Goal: Complete application form

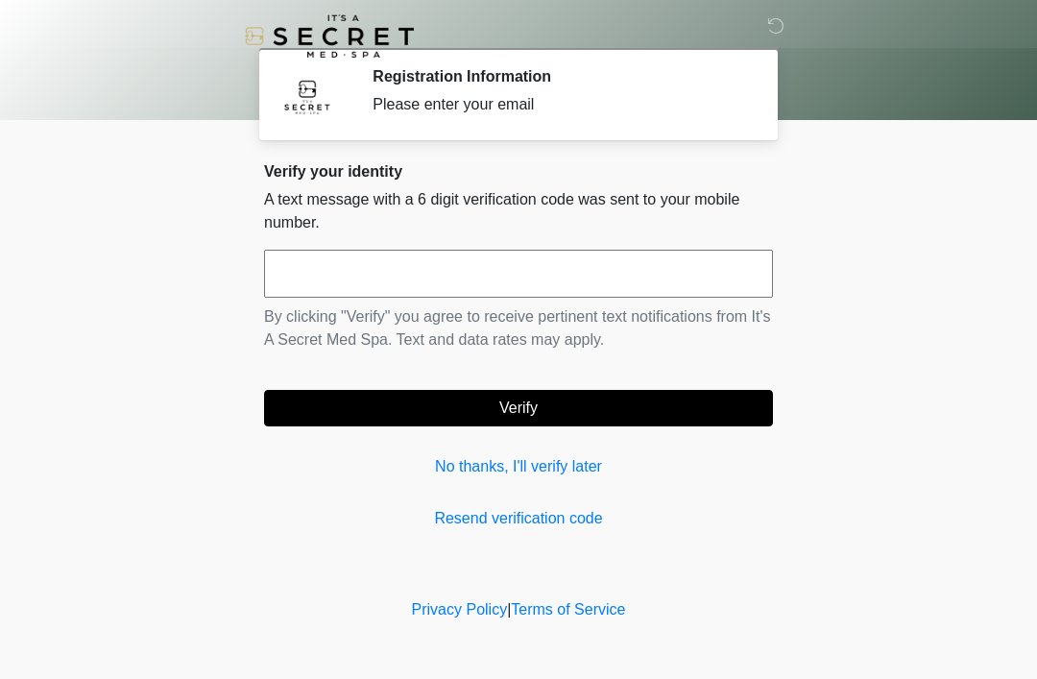
click at [549, 476] on link "No thanks, I'll verify later" at bounding box center [518, 466] width 509 height 23
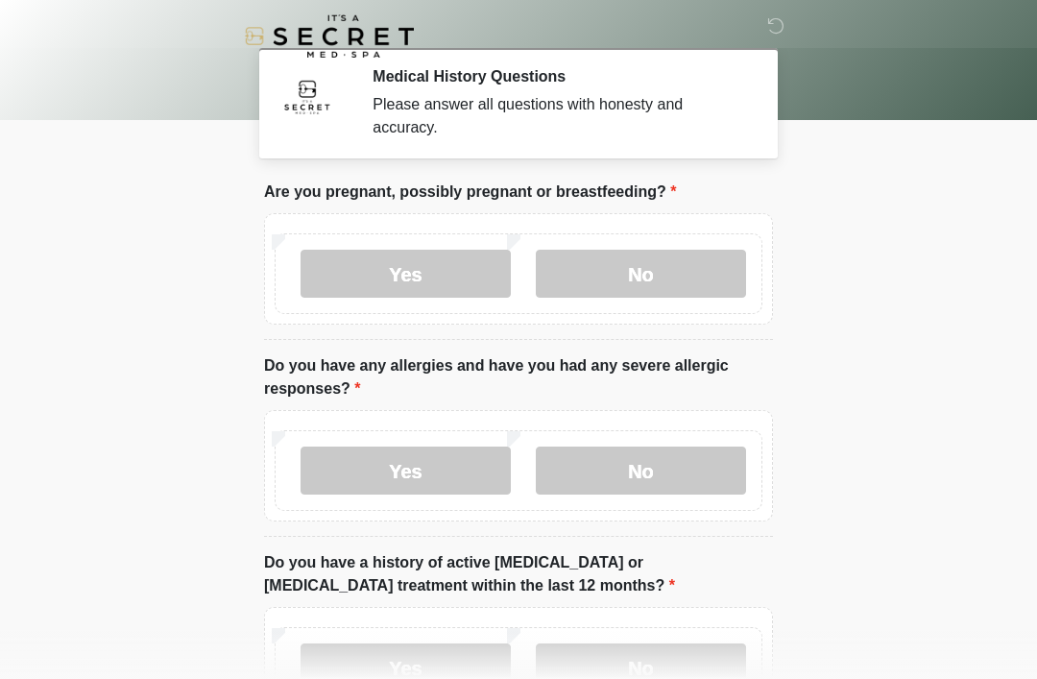
click at [651, 264] on label "No" at bounding box center [641, 274] width 210 height 48
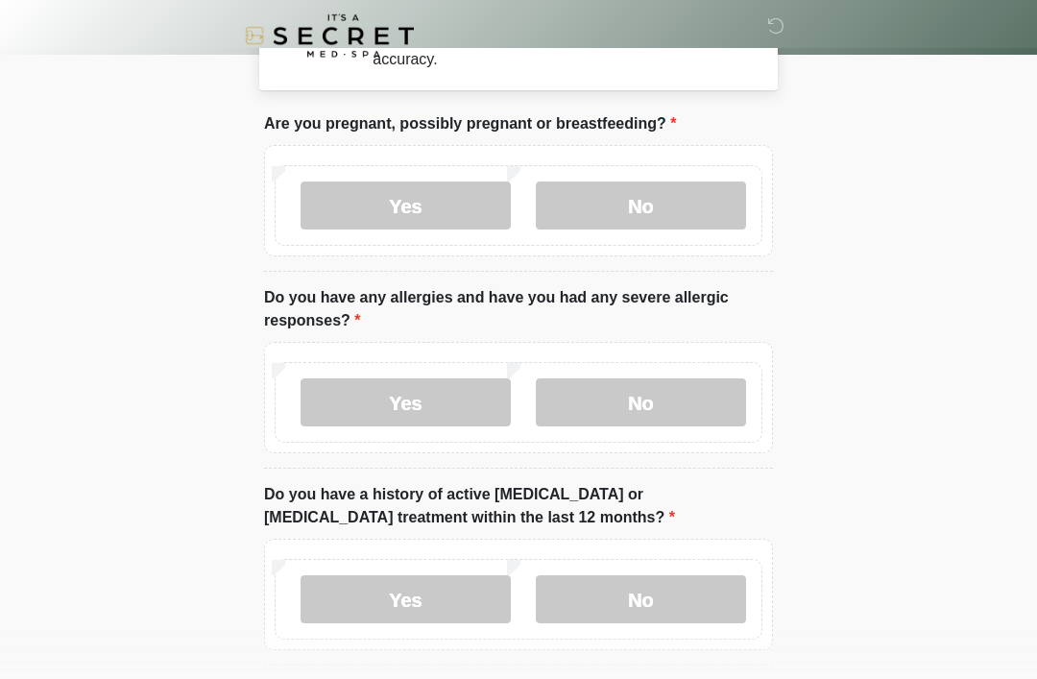
scroll to position [68, 0]
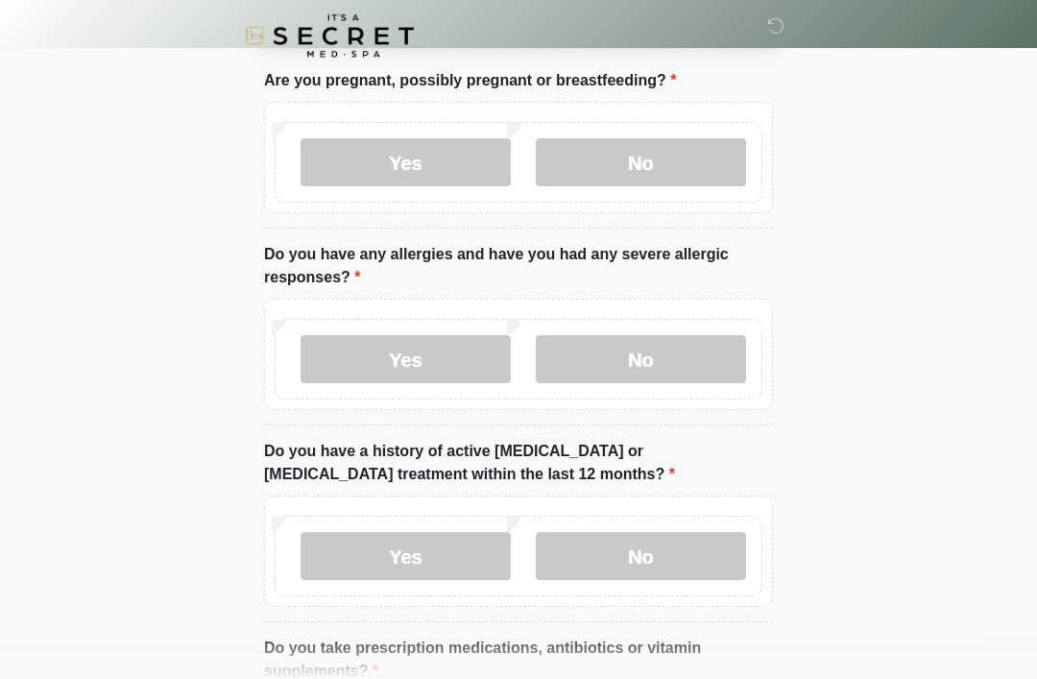
click at [676, 353] on label "No" at bounding box center [641, 360] width 210 height 48
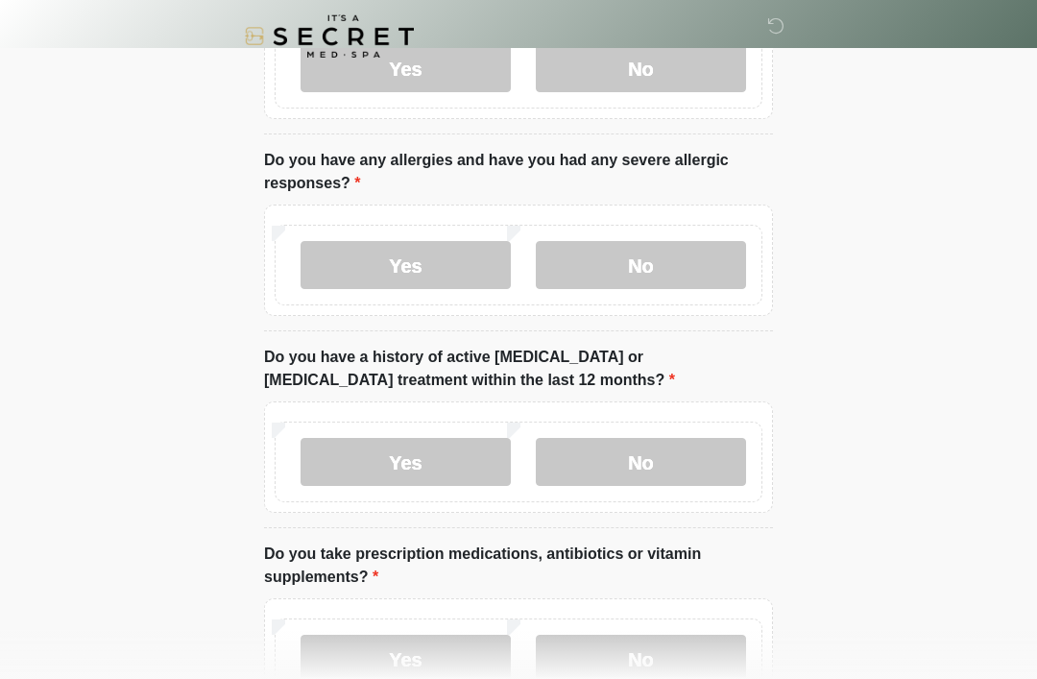
click at [647, 461] on label "No" at bounding box center [641, 462] width 210 height 48
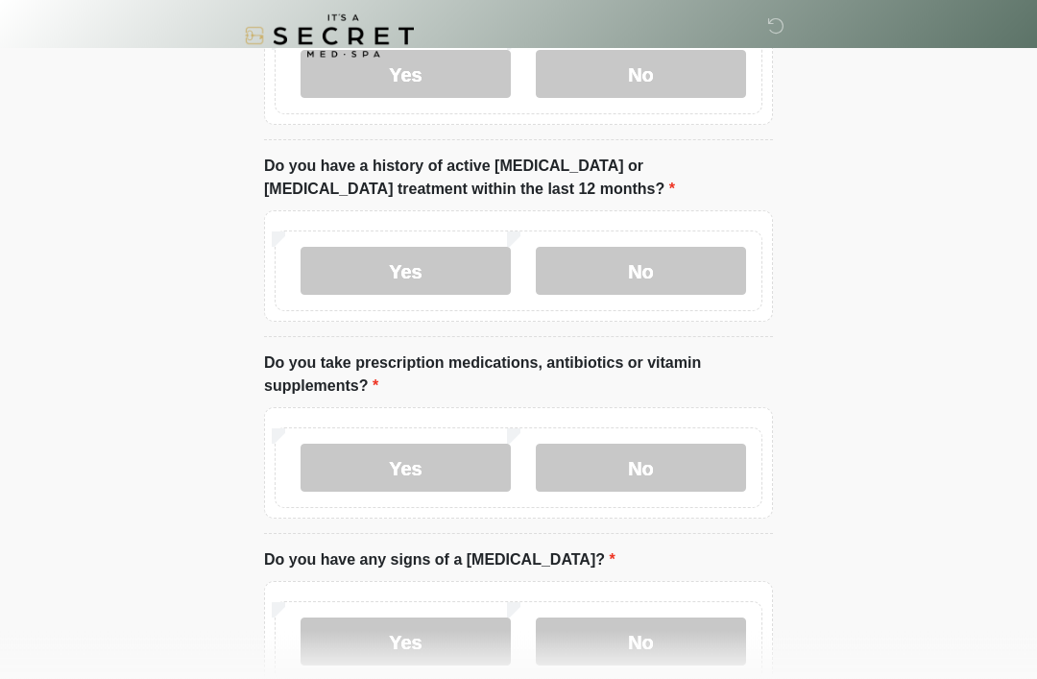
scroll to position [399, 0]
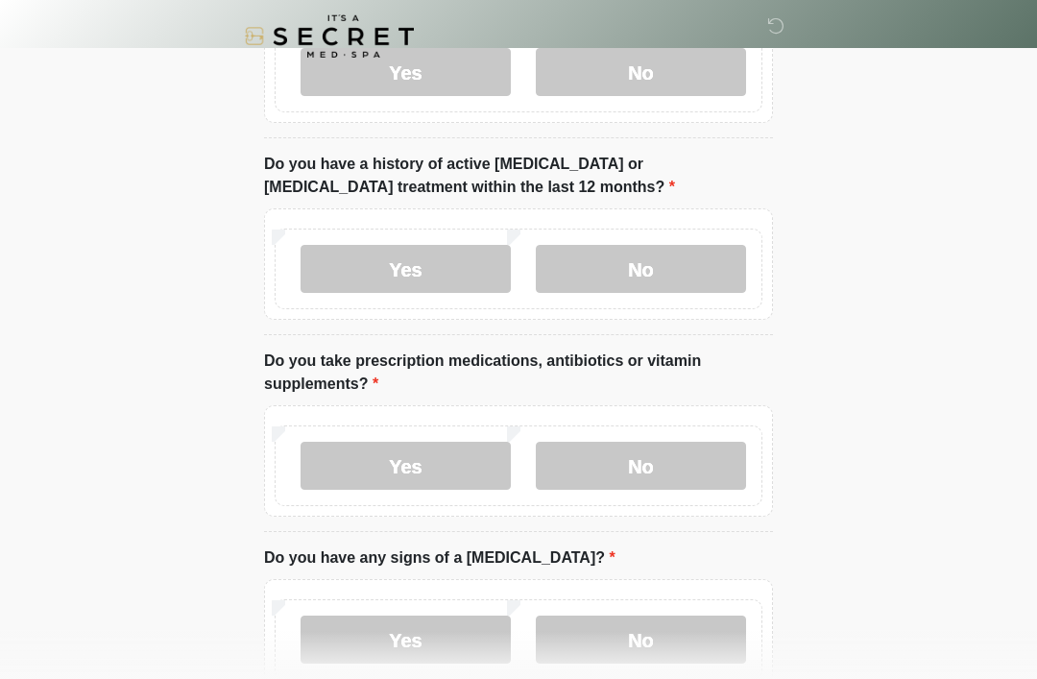
click at [432, 476] on label "Yes" at bounding box center [406, 466] width 210 height 48
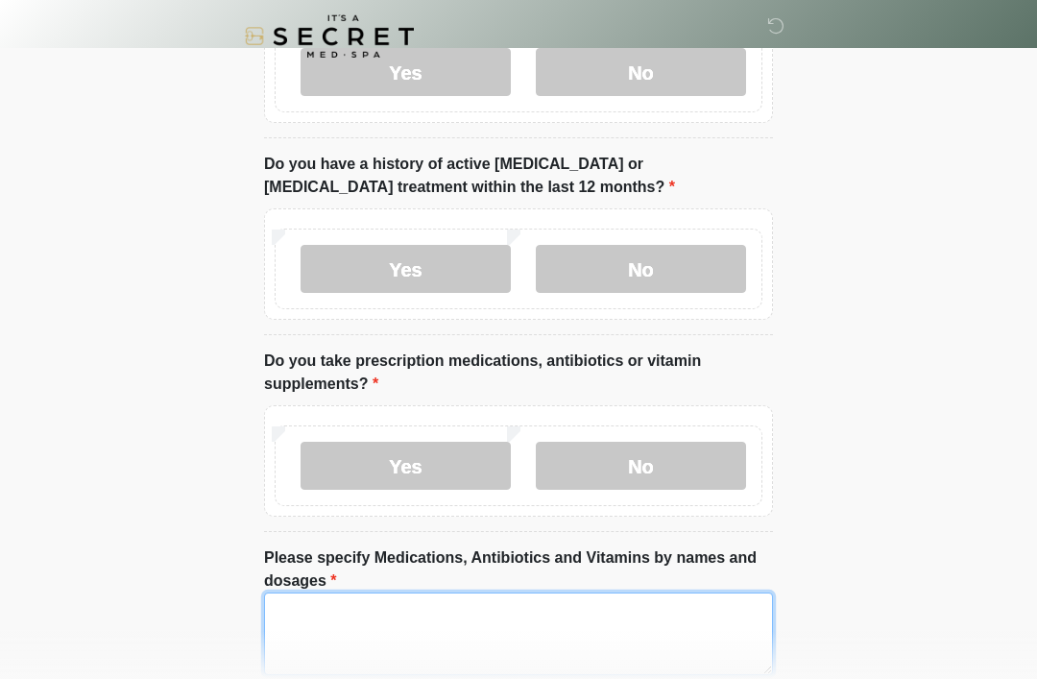
click at [576, 633] on textarea "Please specify Medications, Antibiotics and Vitamins by names and dosages" at bounding box center [518, 634] width 509 height 83
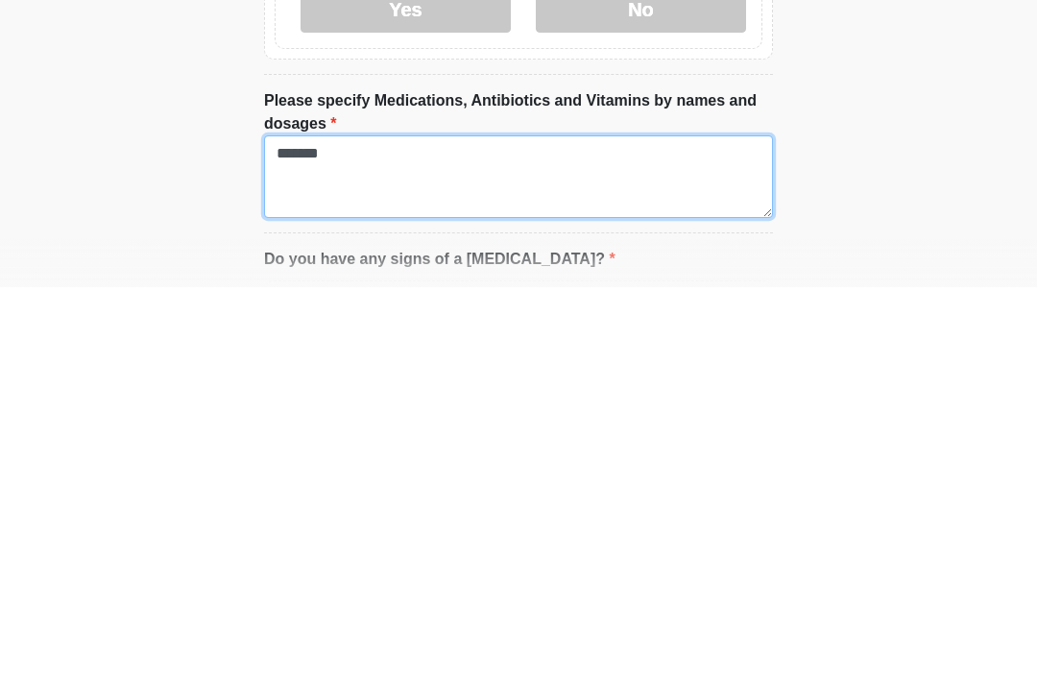
type textarea "*******"
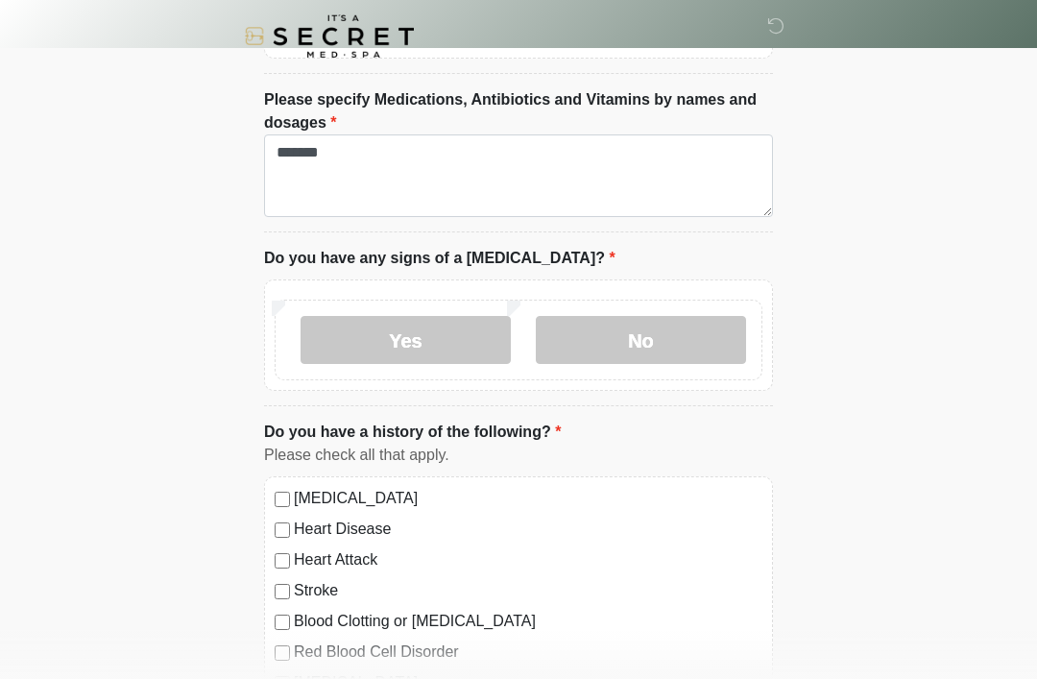
click at [675, 336] on label "No" at bounding box center [641, 340] width 210 height 48
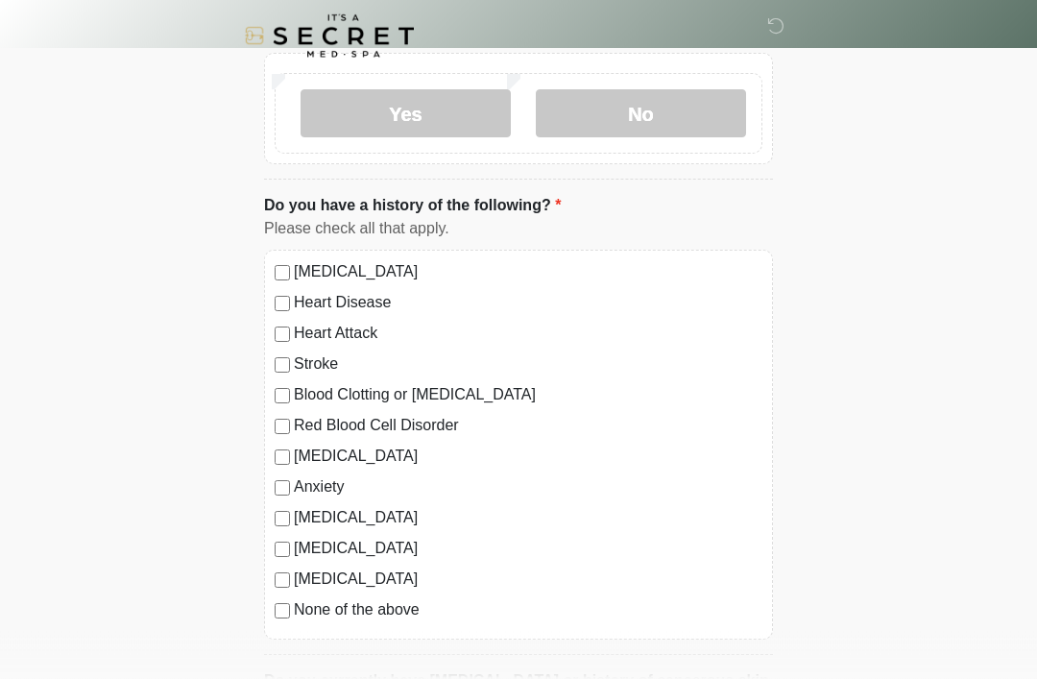
scroll to position [1093, 0]
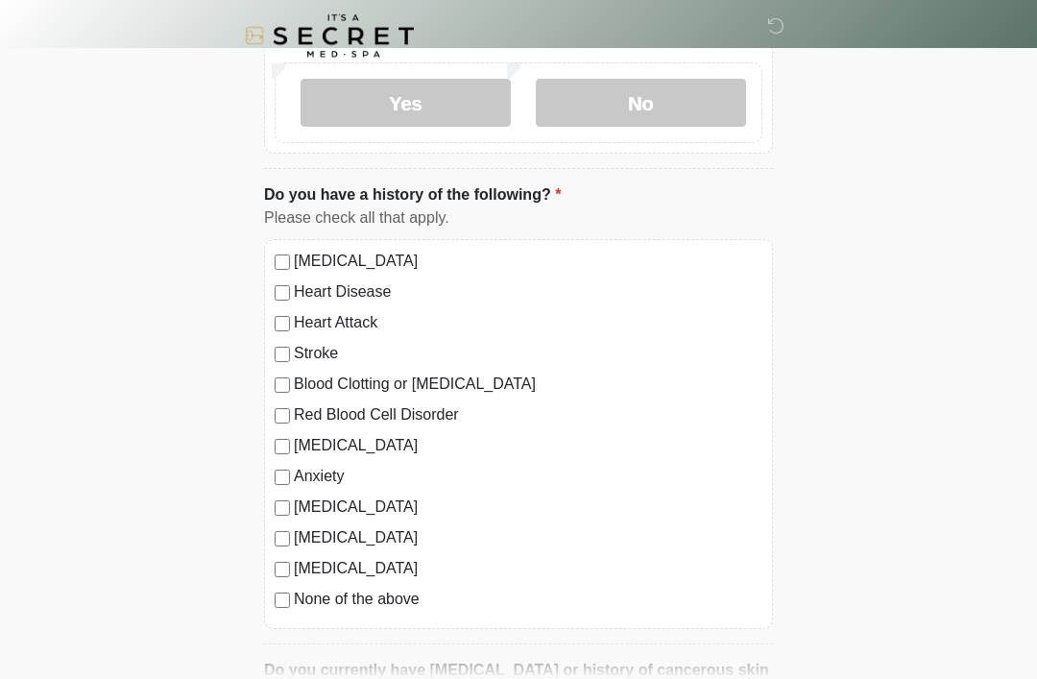
click at [381, 589] on label "None of the above" at bounding box center [528, 600] width 469 height 23
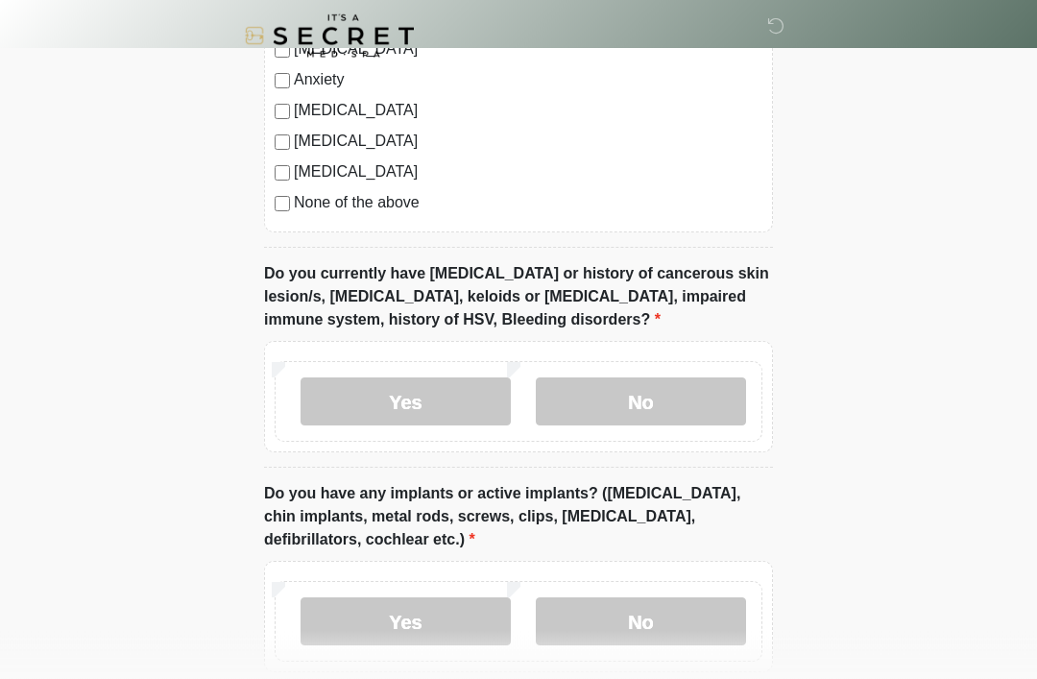
scroll to position [1492, 0]
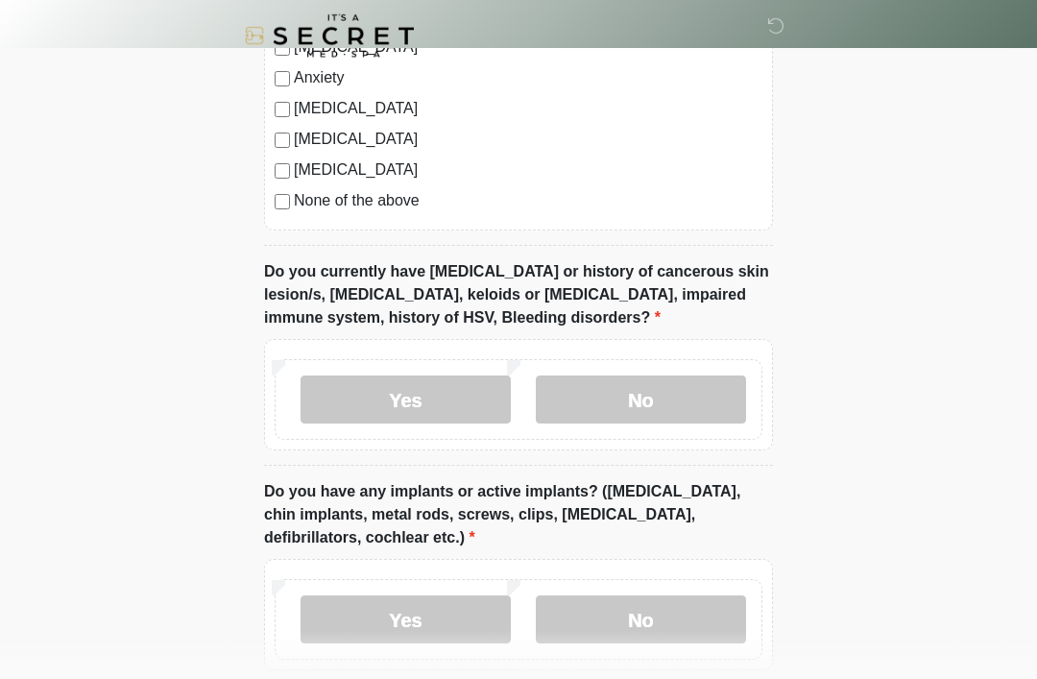
click at [682, 395] on label "No" at bounding box center [641, 401] width 210 height 48
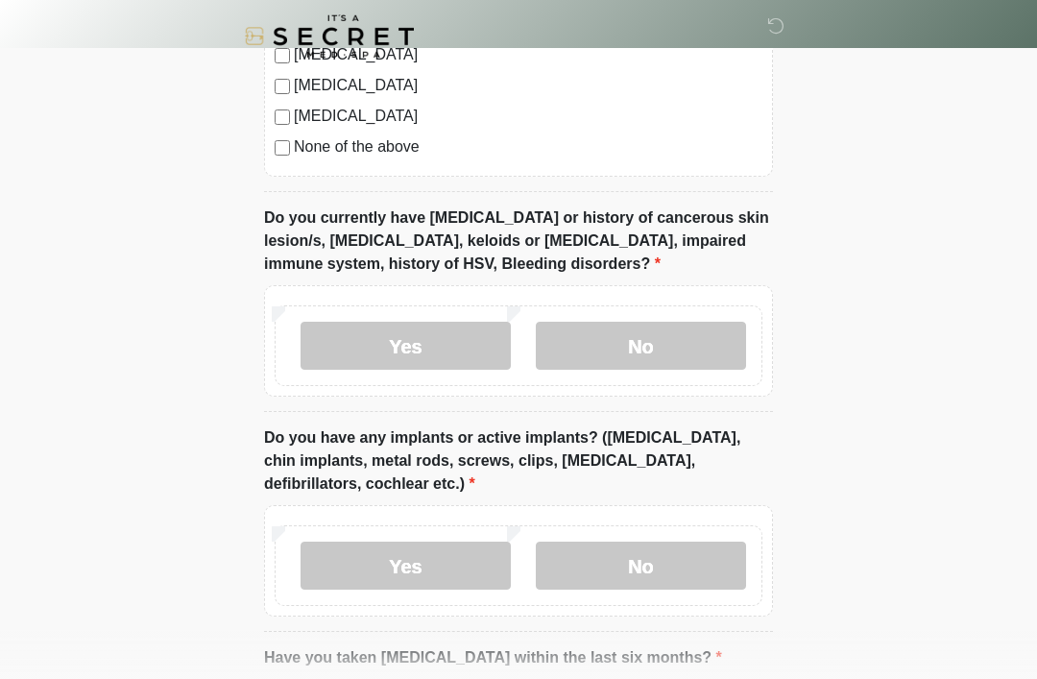
click at [696, 563] on label "No" at bounding box center [641, 566] width 210 height 48
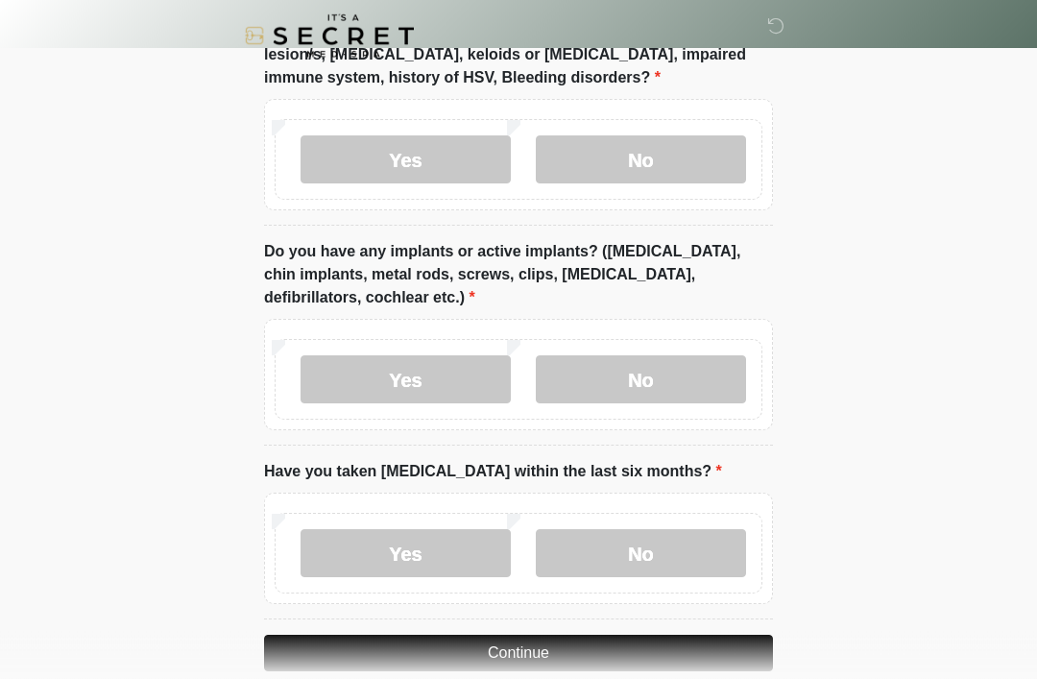
scroll to position [1763, 0]
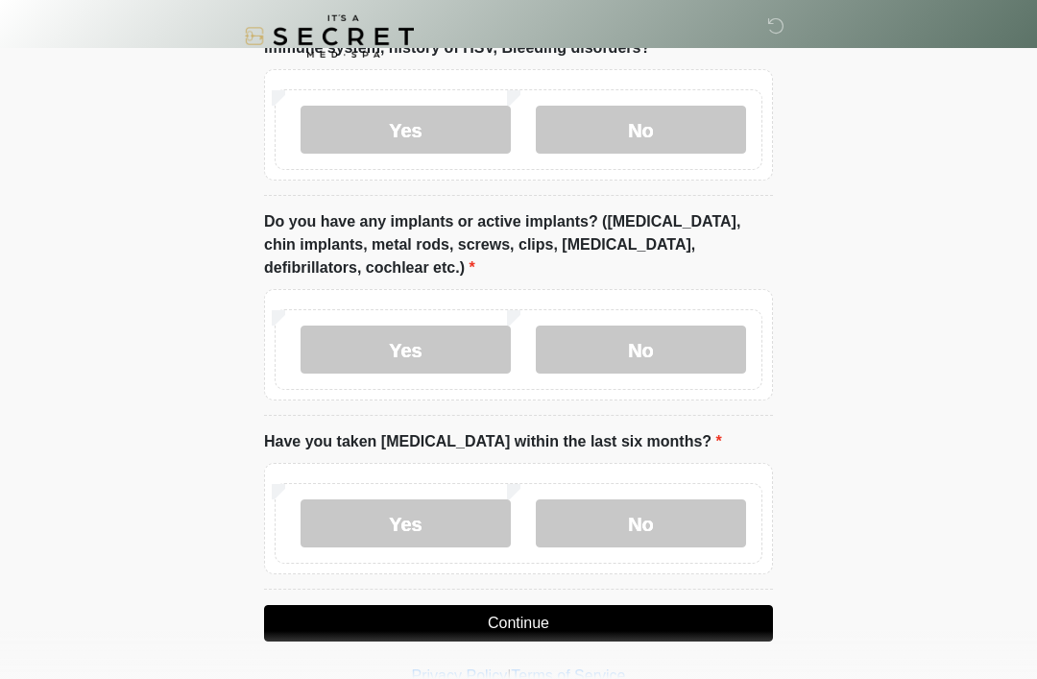
click at [672, 515] on label "No" at bounding box center [641, 523] width 210 height 48
click at [661, 617] on button "Continue" at bounding box center [518, 623] width 509 height 37
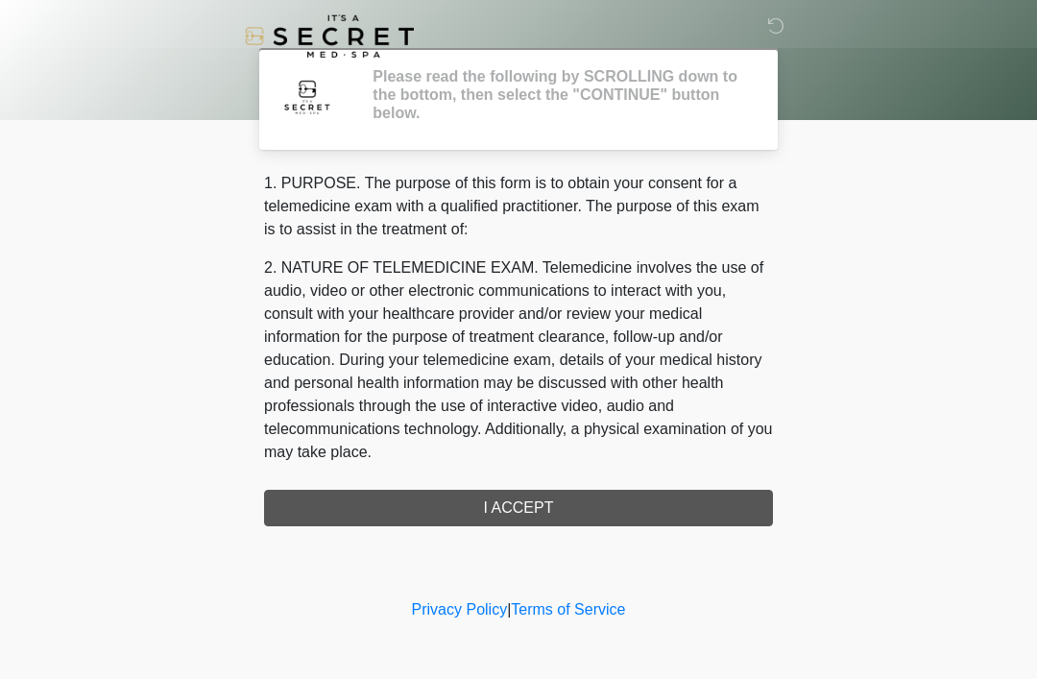
scroll to position [0, 0]
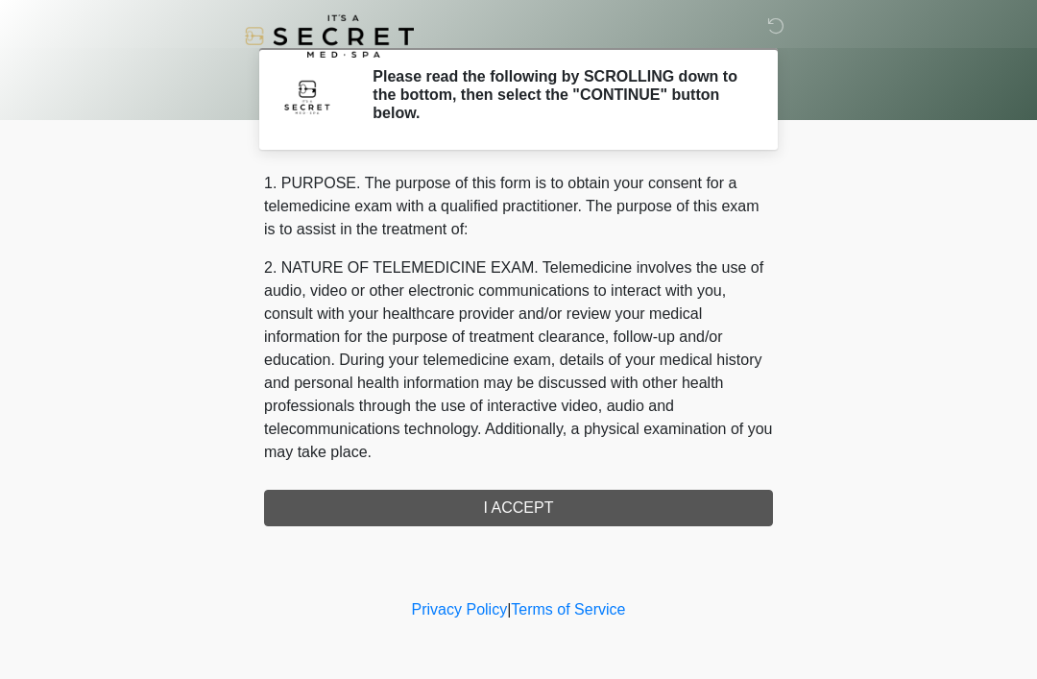
click at [634, 506] on div "1. PURPOSE. The purpose of this form is to obtain your consent for a telemedici…" at bounding box center [518, 349] width 509 height 354
click at [588, 503] on div "1. PURPOSE. The purpose of this form is to obtain your consent for a telemedici…" at bounding box center [518, 349] width 509 height 354
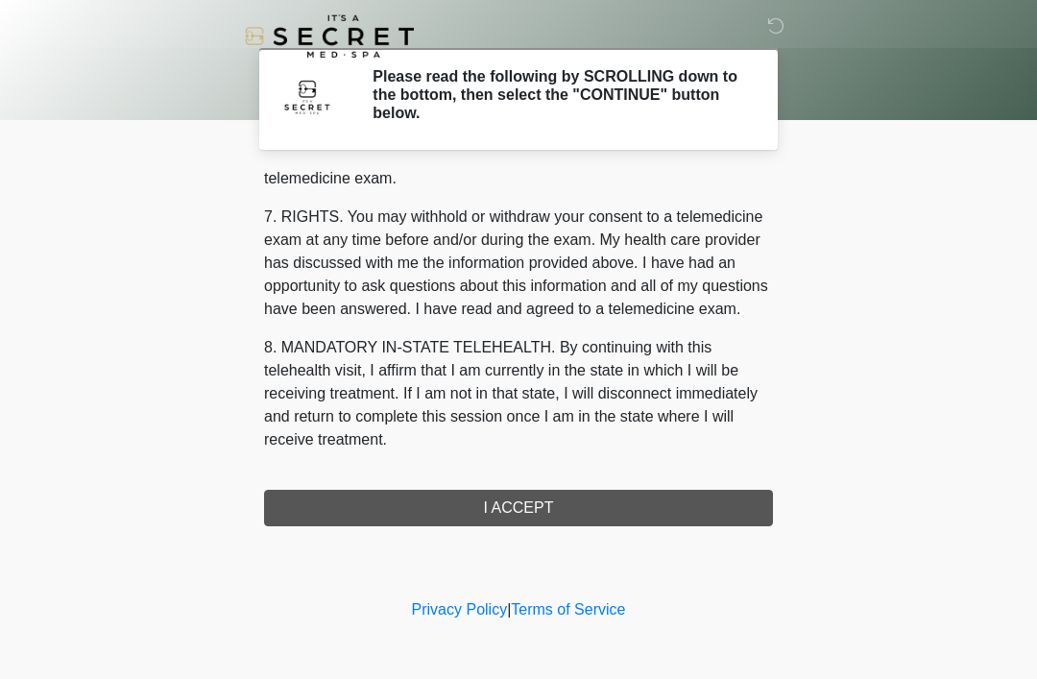
click at [530, 506] on button "I ACCEPT" at bounding box center [518, 508] width 509 height 37
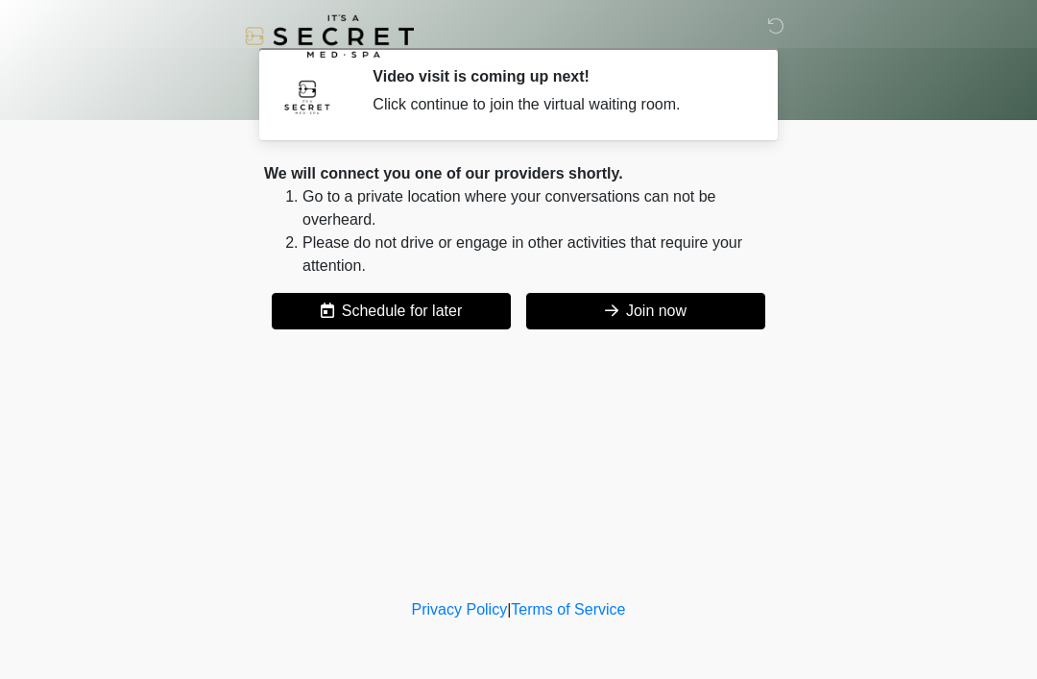
click at [680, 312] on button "Join now" at bounding box center [645, 311] width 239 height 37
